Goal: Task Accomplishment & Management: Manage account settings

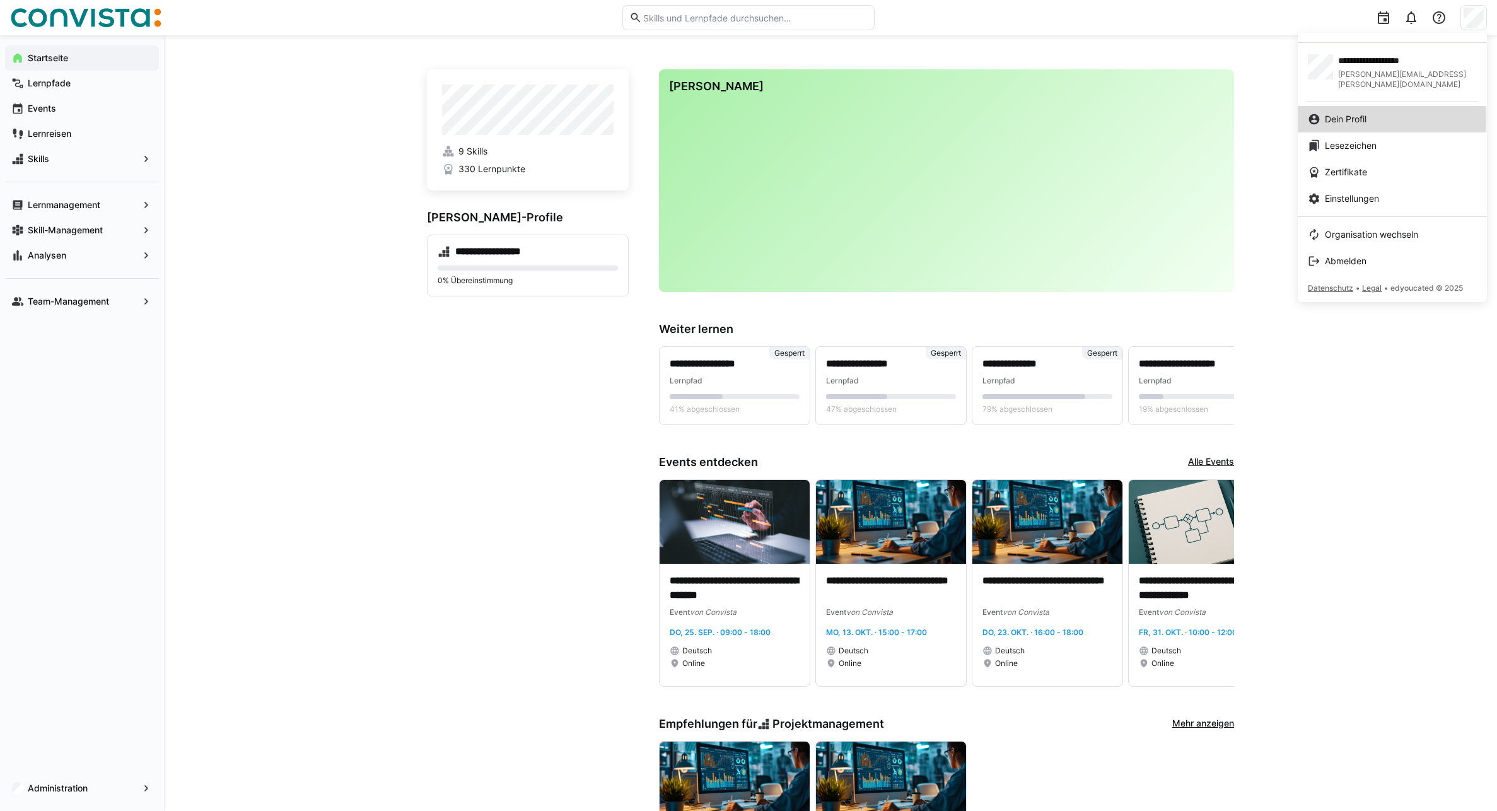
click at [1355, 113] on span "Dein Profil" at bounding box center [1346, 119] width 42 height 13
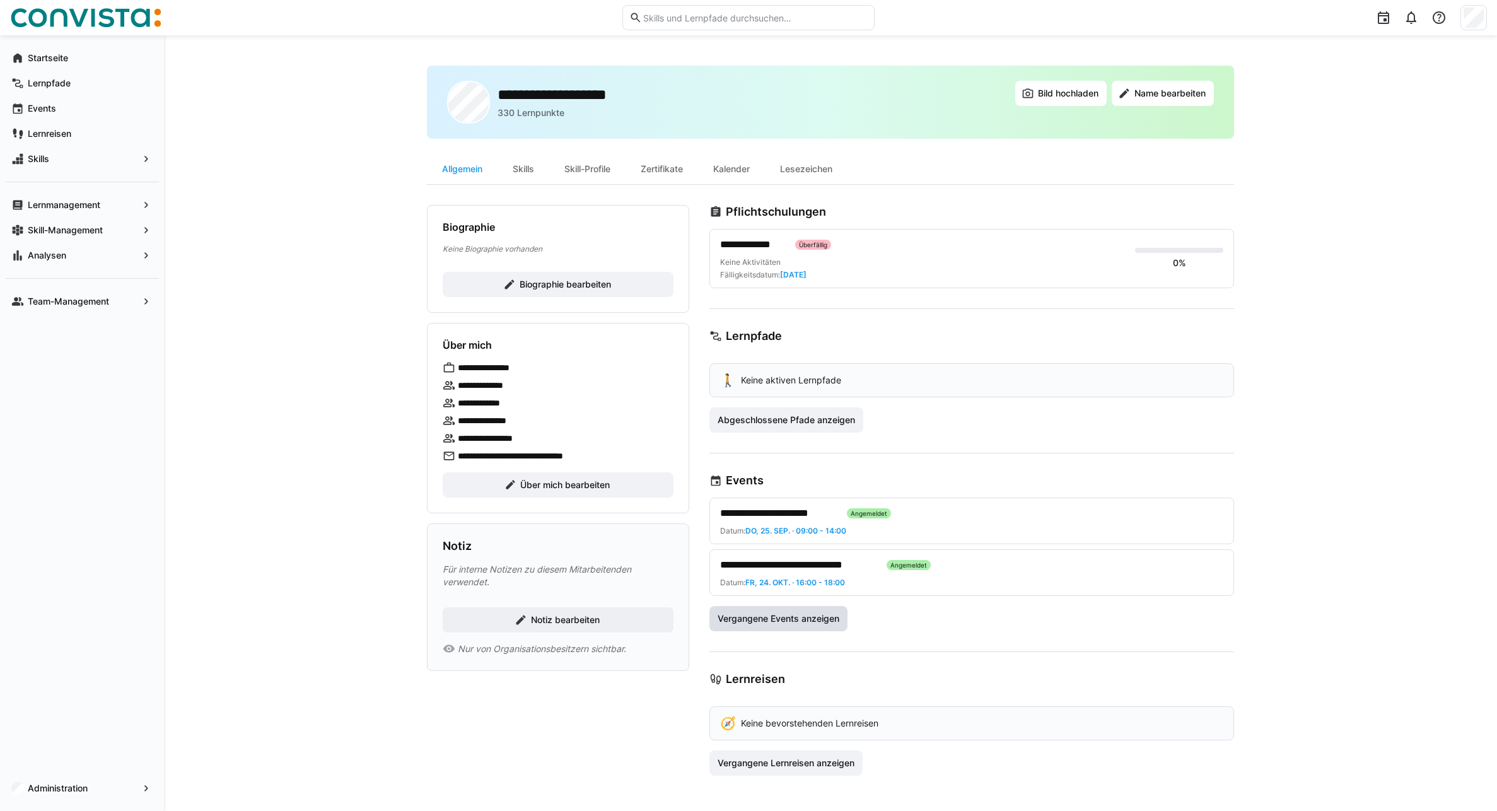
click at [788, 621] on span "Vergangene Events anzeigen" at bounding box center [778, 618] width 125 height 13
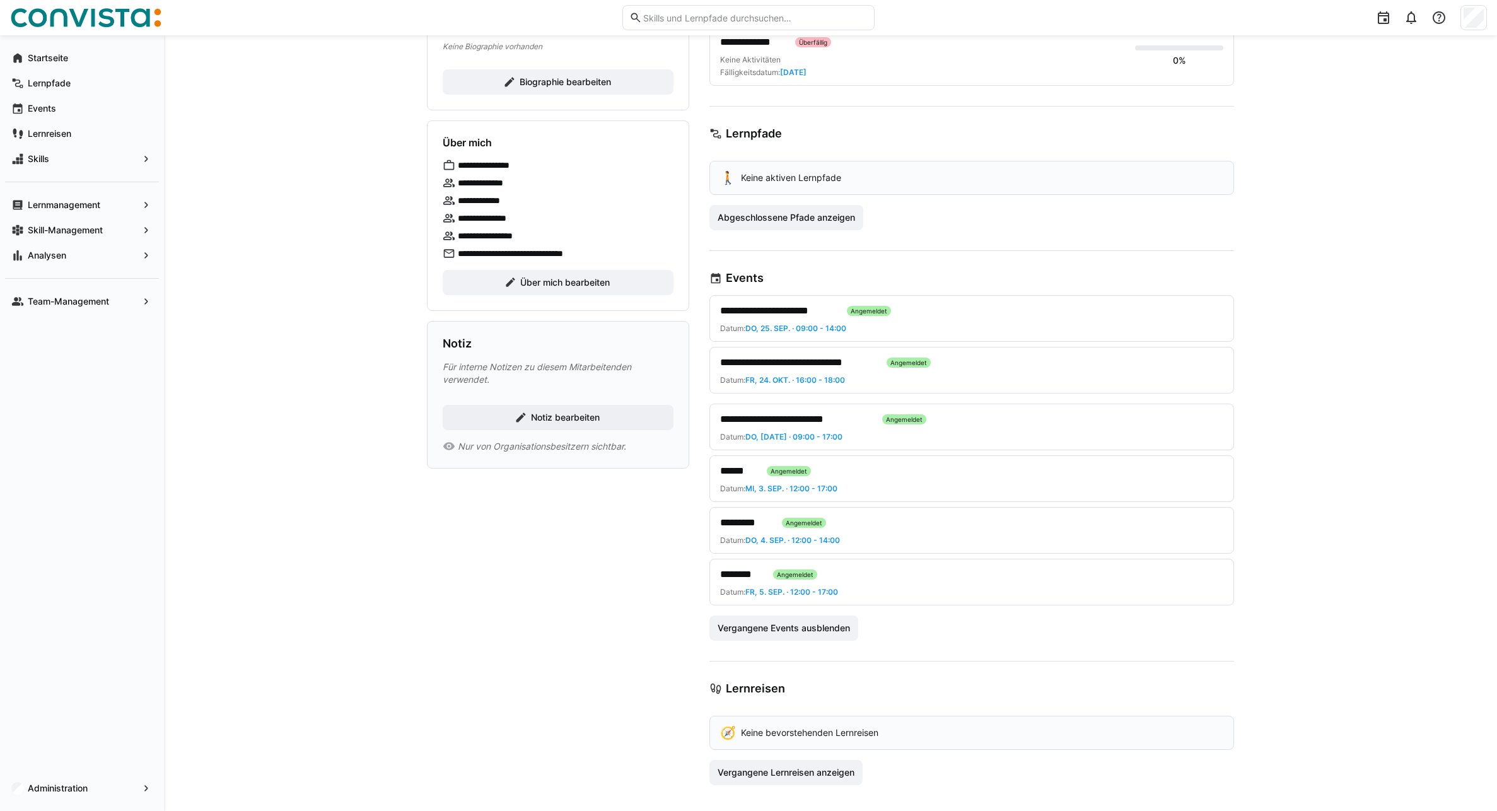
scroll to position [207, 0]
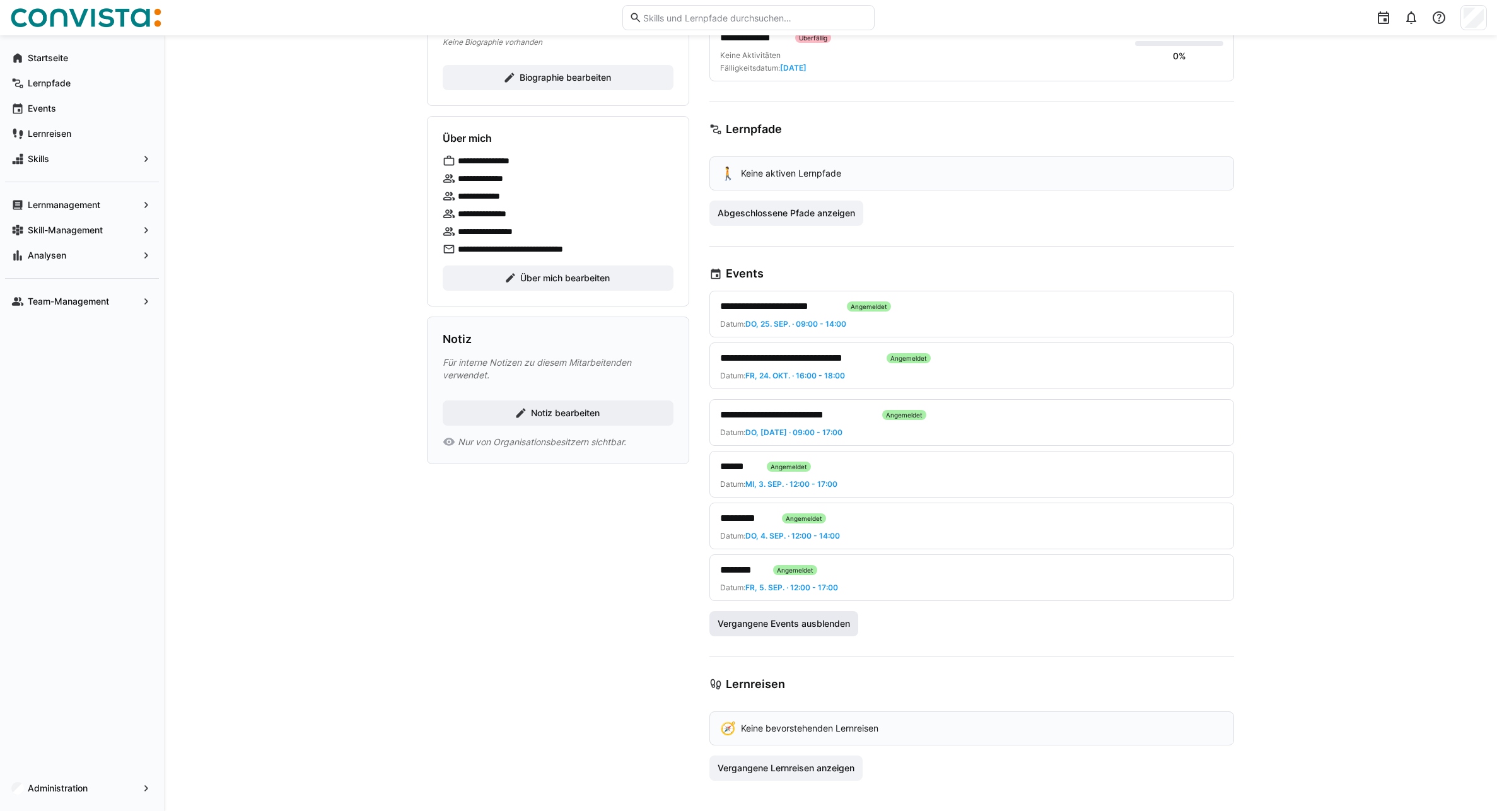
click at [815, 624] on span "Vergangene Events ausblenden" at bounding box center [784, 623] width 136 height 13
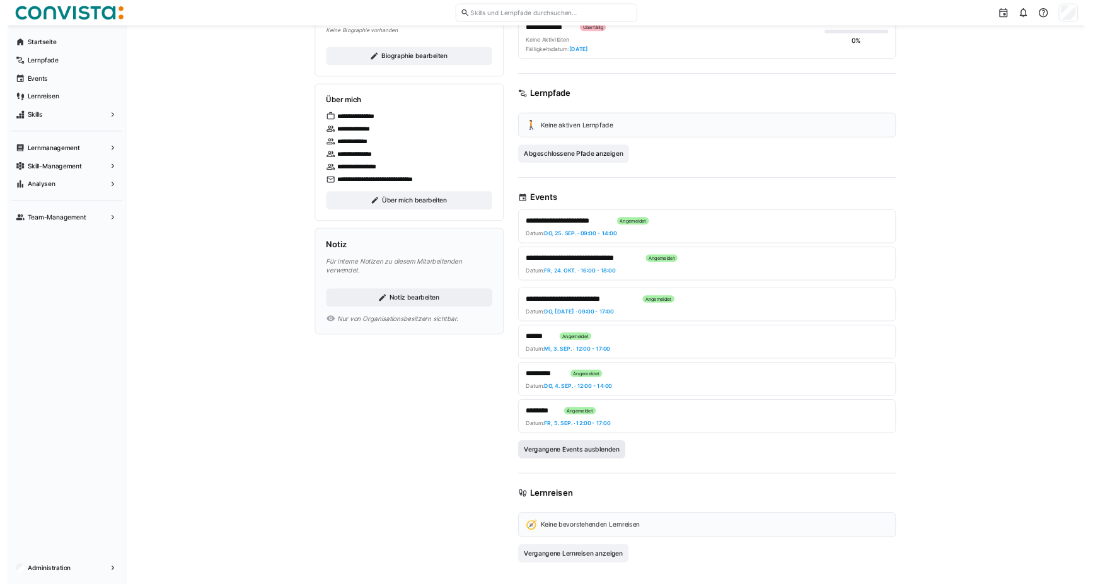
scroll to position [0, 0]
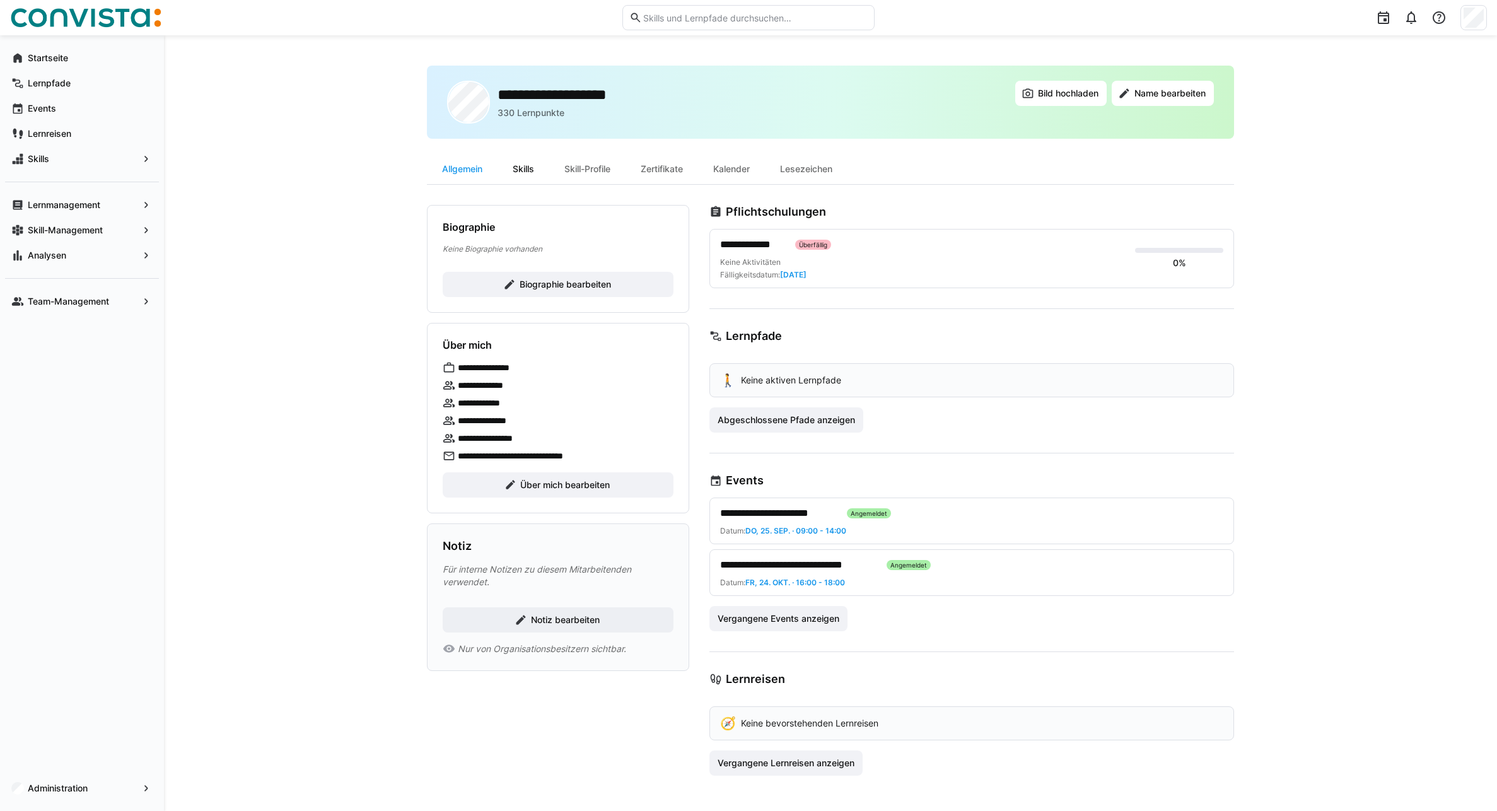
click at [526, 166] on div "Skills" at bounding box center [523, 169] width 52 height 30
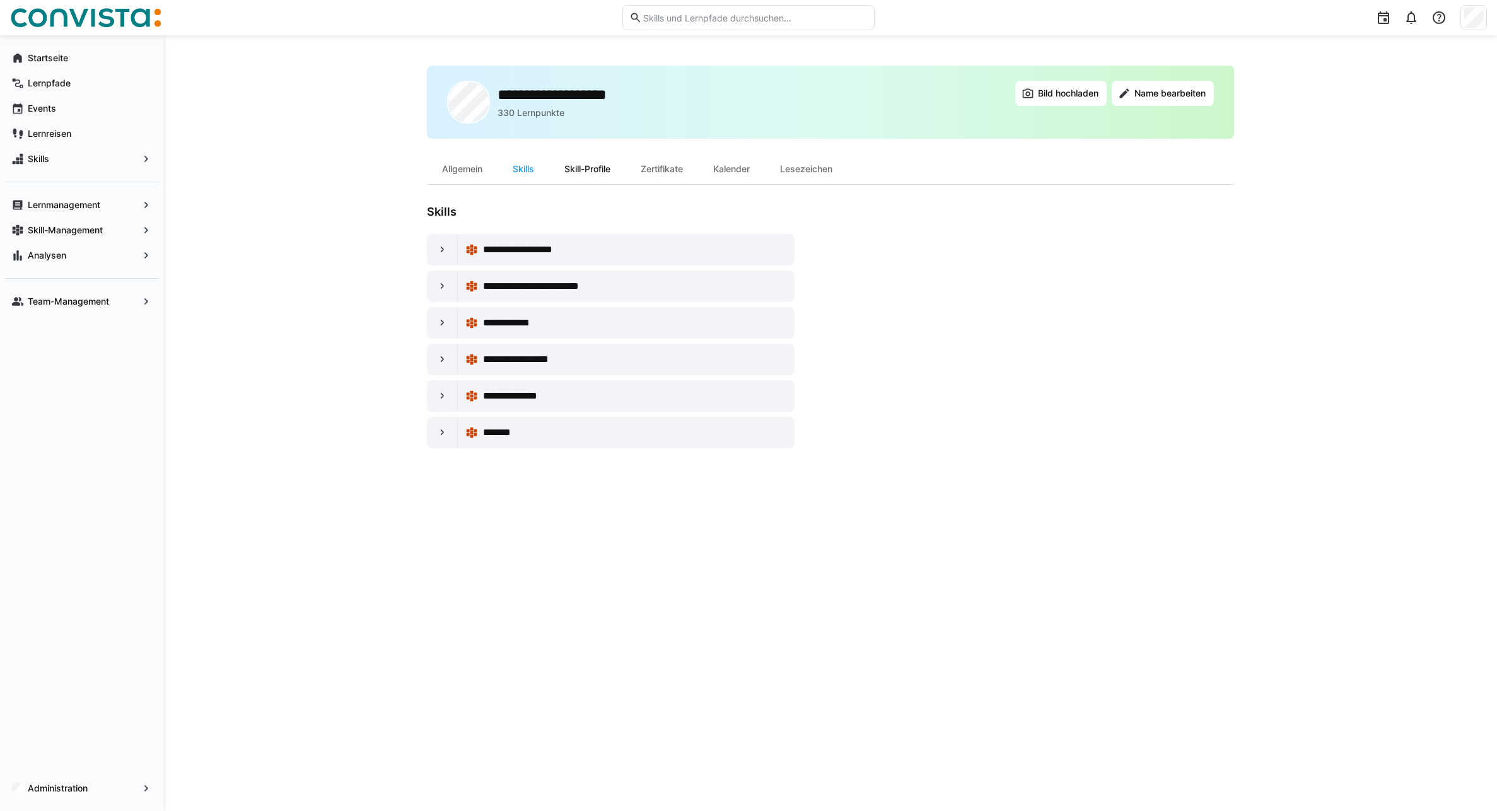
click at [603, 177] on div "Skill-Profile" at bounding box center [587, 169] width 76 height 30
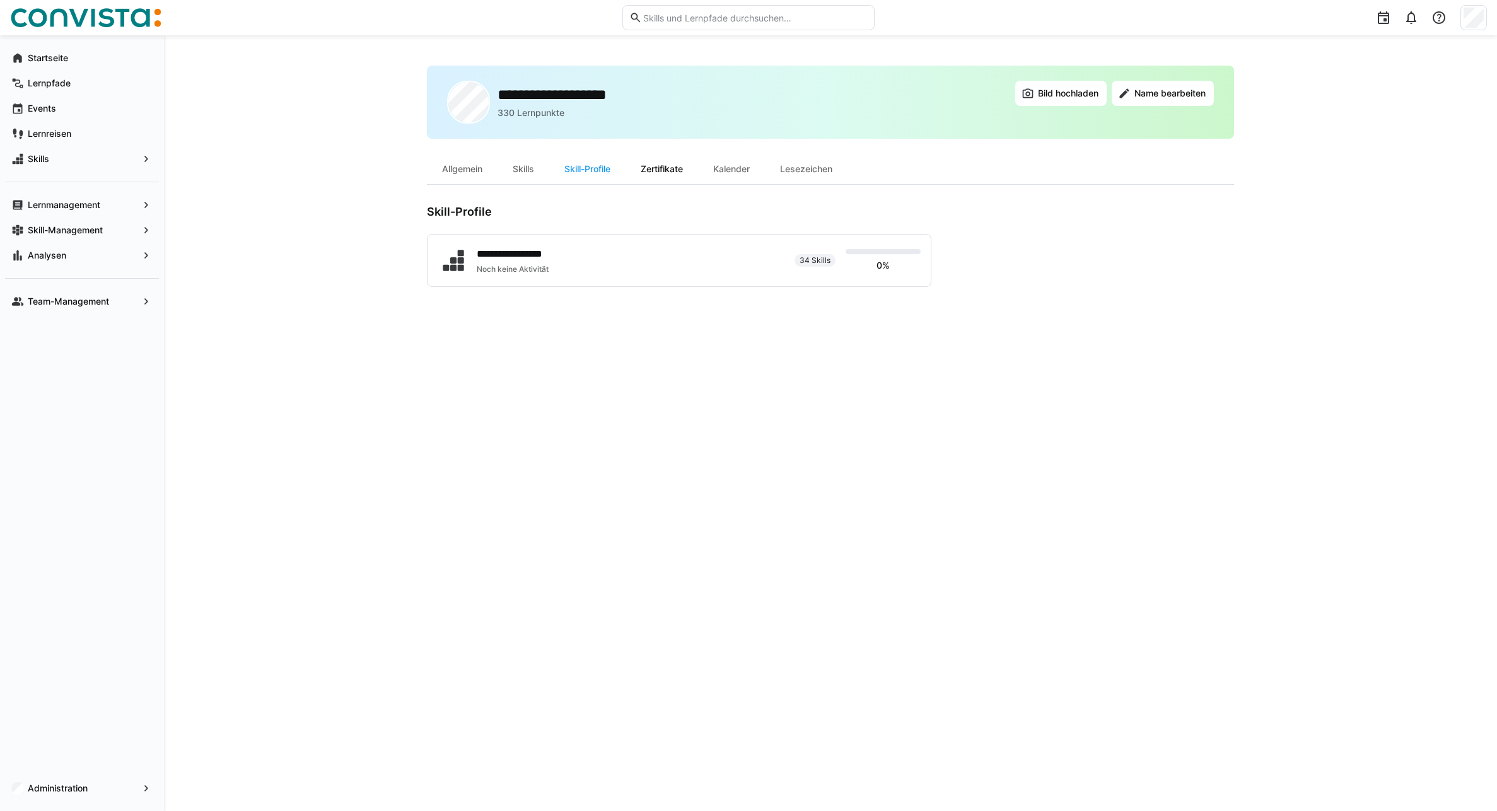
click at [669, 175] on div "Zertifikate" at bounding box center [661, 169] width 73 height 30
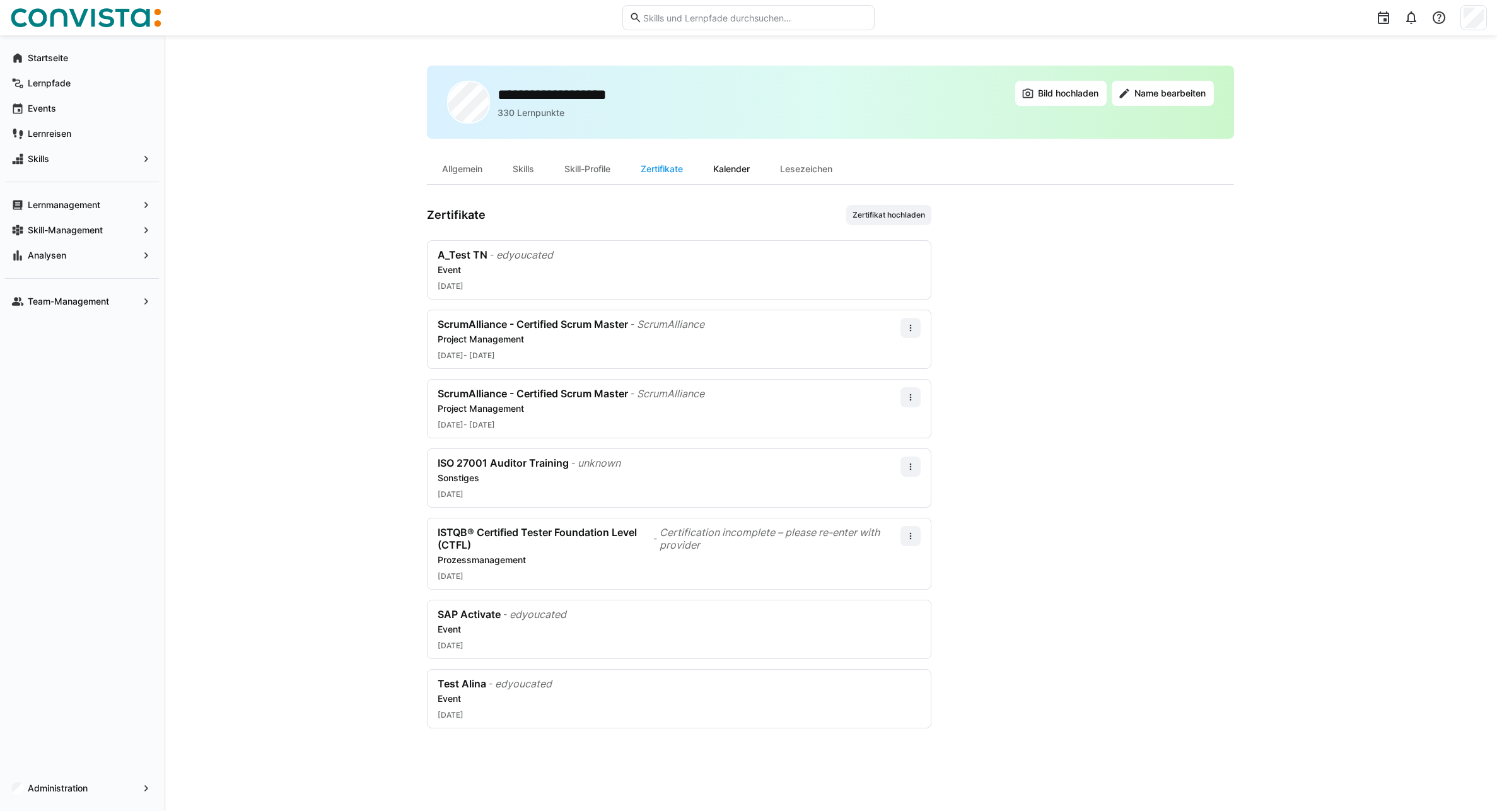
click at [752, 173] on div "Kalender" at bounding box center [731, 169] width 67 height 30
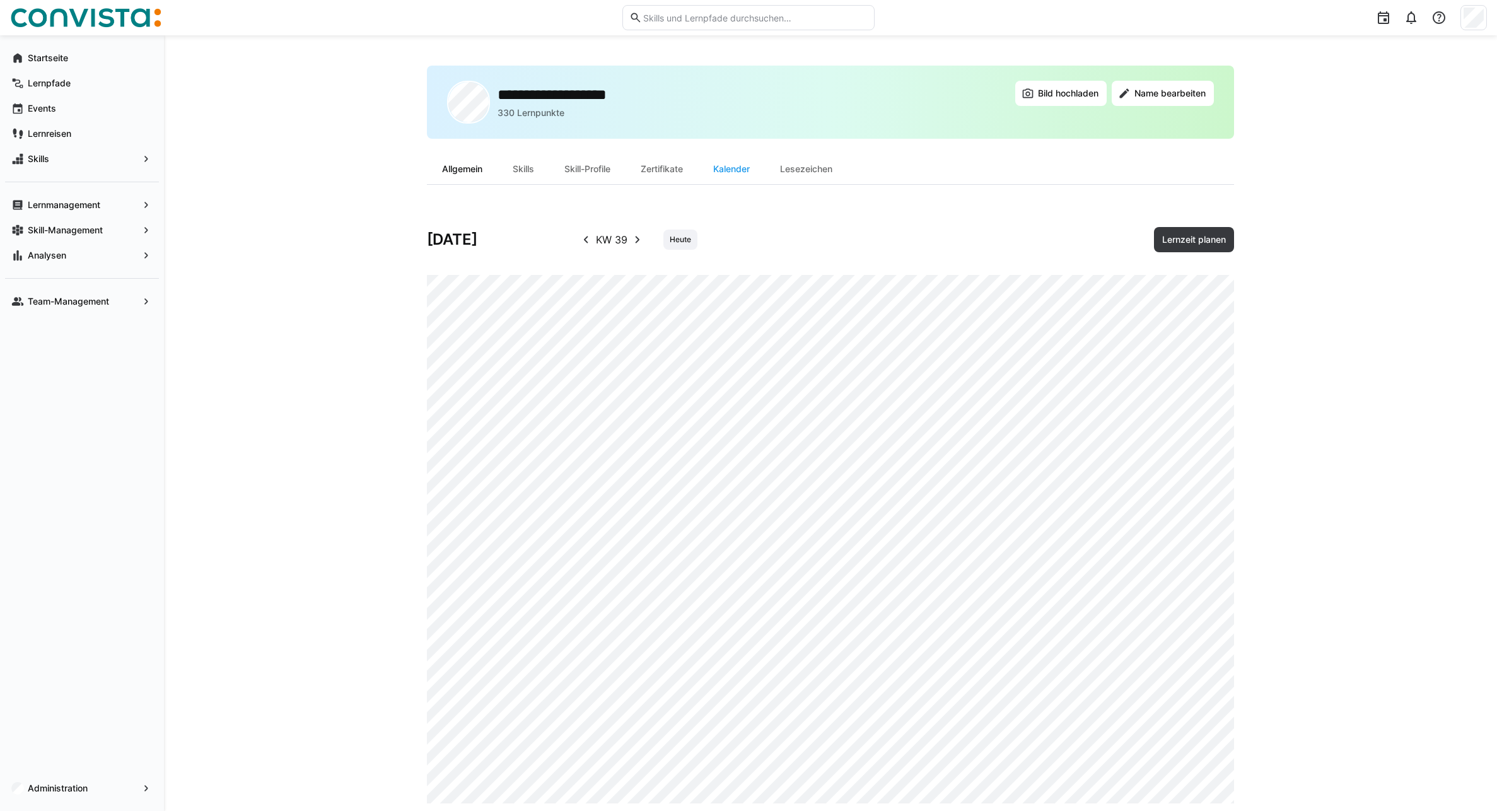
click at [456, 175] on div "Allgemein" at bounding box center [462, 169] width 71 height 30
